Goal: Check status: Check status

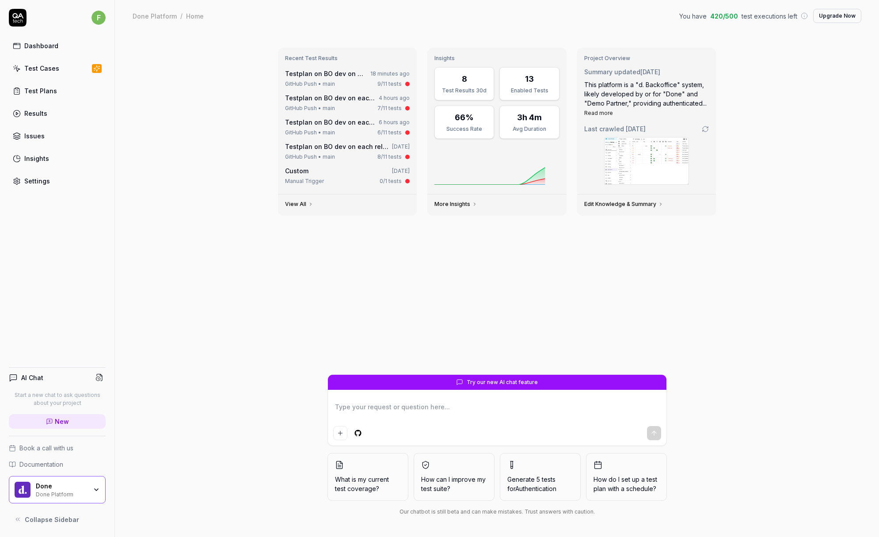
click at [716, 32] on div "Recent Test Results Testplan on BO dev on each release 18 minutes ago GitHub Pu…" at bounding box center [497, 284] width 764 height 505
click at [692, 34] on div "Recent Test Results Testplan on BO dev on each release 18 minutes ago GitHub Pu…" at bounding box center [497, 284] width 764 height 505
type textarea "*"
click at [331, 76] on link "Testplan on BO dev on each release" at bounding box center [341, 74] width 113 height 8
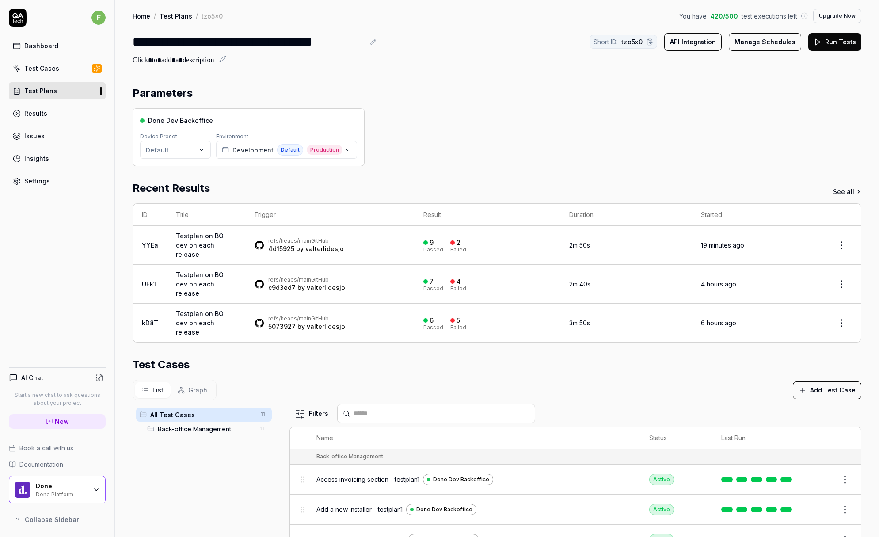
click at [531, 133] on div "Done Dev Backoffice Device Preset Default Environment Development Default Produ…" at bounding box center [497, 137] width 729 height 58
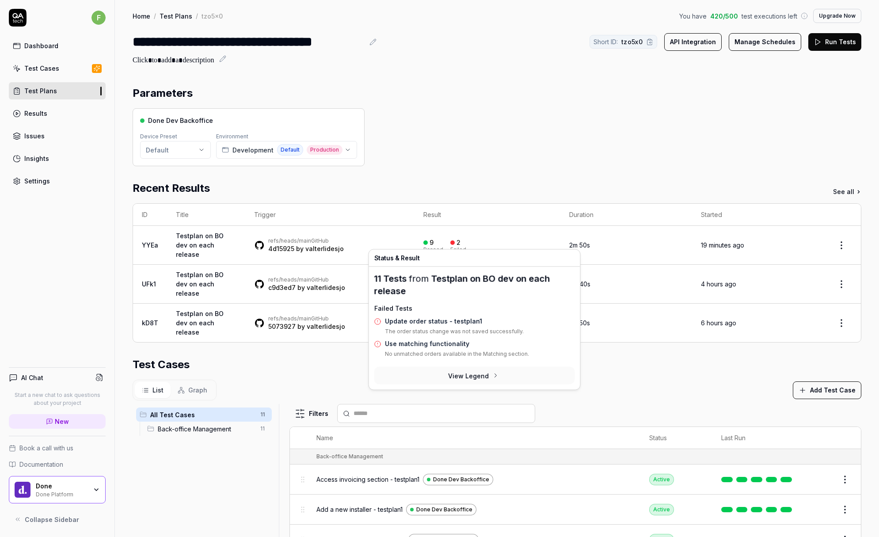
click at [457, 239] on div "2" at bounding box center [459, 243] width 4 height 8
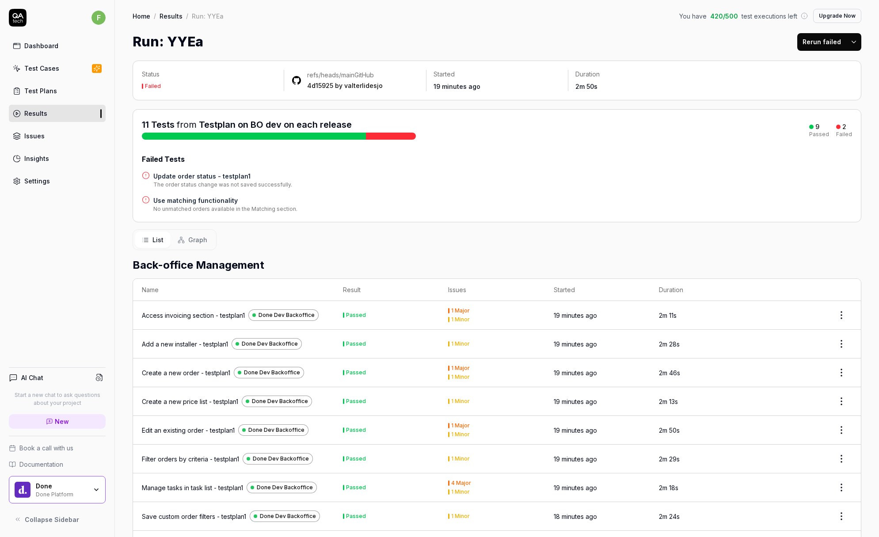
scroll to position [124, 0]
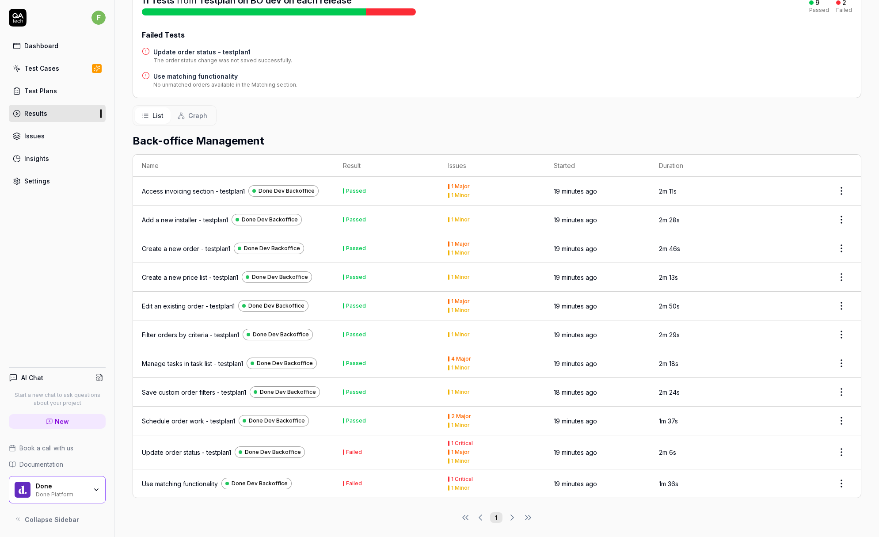
click at [366, 457] on td "Failed" at bounding box center [386, 452] width 105 height 34
click at [197, 448] on div "Update order status - testplan1" at bounding box center [186, 452] width 89 height 9
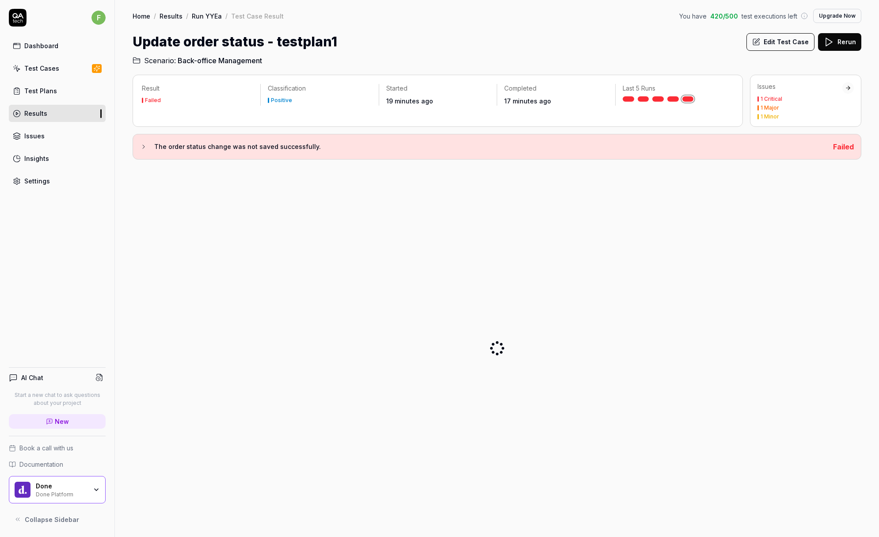
click at [150, 150] on button "The order status change was not saved successfully." at bounding box center [483, 146] width 686 height 11
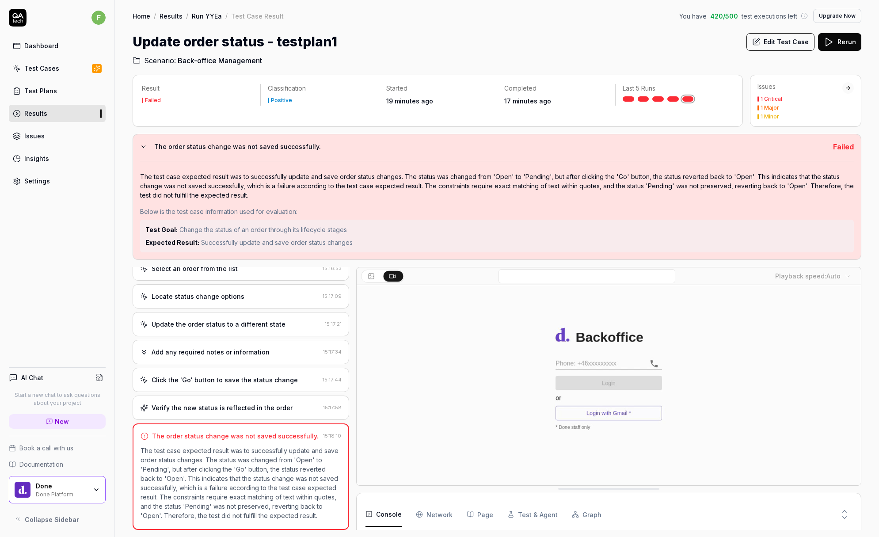
scroll to position [6, 0]
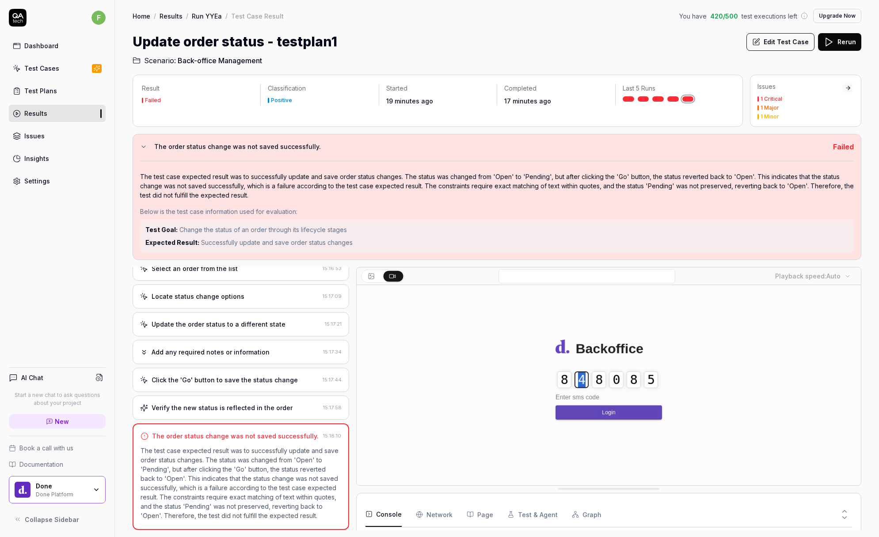
click at [576, 442] on video at bounding box center [609, 442] width 504 height 315
click at [844, 275] on body "f Dashboard Test Cases Test Plans Results Issues Insights Settings AI Chat Star…" at bounding box center [439, 268] width 879 height 537
click at [714, 285] on html "f Dashboard Test Cases Test Plans Results Issues Insights Settings AI Chat Star…" at bounding box center [439, 268] width 879 height 537
click at [552, 411] on video at bounding box center [609, 442] width 504 height 315
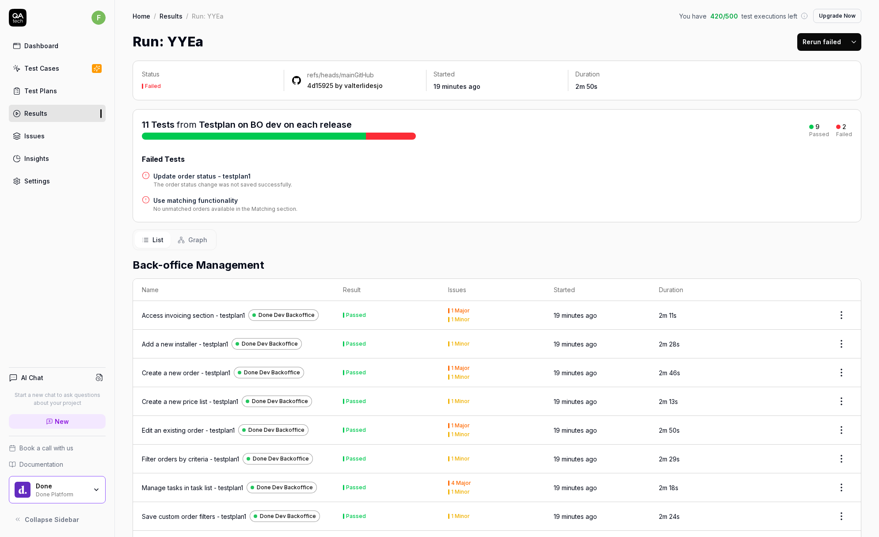
click at [318, 233] on div "List Graph" at bounding box center [497, 239] width 729 height 21
click at [59, 115] on link "Results" at bounding box center [57, 113] width 97 height 17
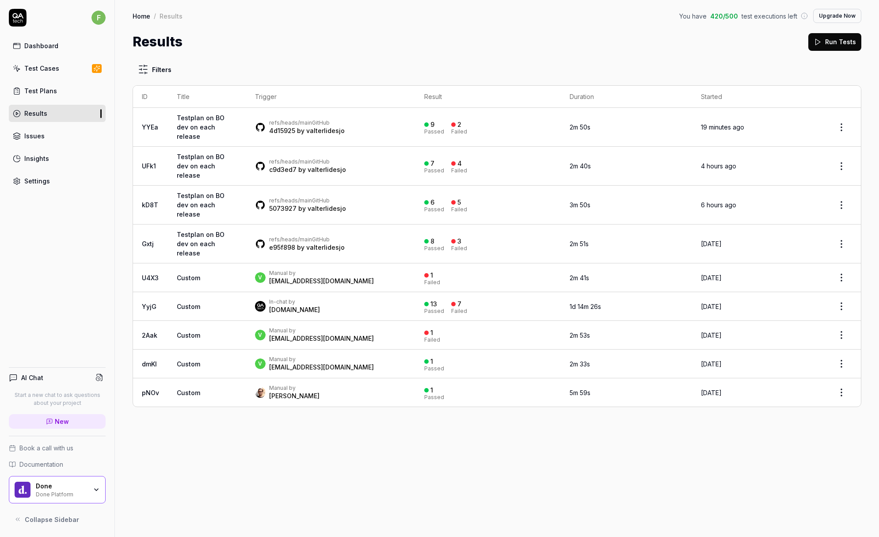
click at [268, 409] on div "Filters ID Title Trigger Result Duration Started YYEa Testplan on BO dev on eac…" at bounding box center [497, 294] width 764 height 485
click at [248, 411] on div "Filters ID Title Trigger Result Duration Started YYEa Testplan on BO dev on eac…" at bounding box center [497, 294] width 764 height 485
click at [424, 400] on div "Filters ID Title Trigger Result Duration Started YYEa Testplan on BO dev on eac…" at bounding box center [497, 294] width 764 height 485
click at [389, 405] on div "Filters ID Title Trigger Result Duration Started YYEa Testplan on BO dev on eac…" at bounding box center [497, 294] width 764 height 485
click at [196, 54] on div "Filters ID Title Trigger Result Duration Started YYEa Testplan on BO dev on eac…" at bounding box center [497, 294] width 764 height 485
